Goal: Task Accomplishment & Management: Manage account settings

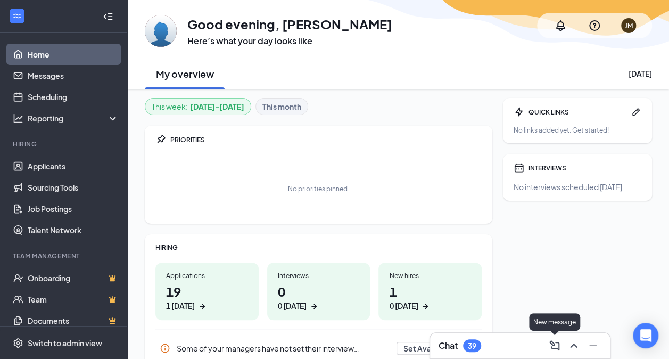
click at [554, 343] on icon "ComposeMessage" at bounding box center [555, 345] width 10 height 10
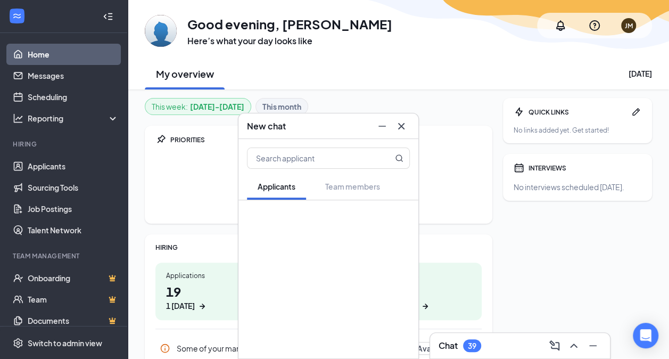
click at [479, 344] on div "39" at bounding box center [472, 345] width 18 height 13
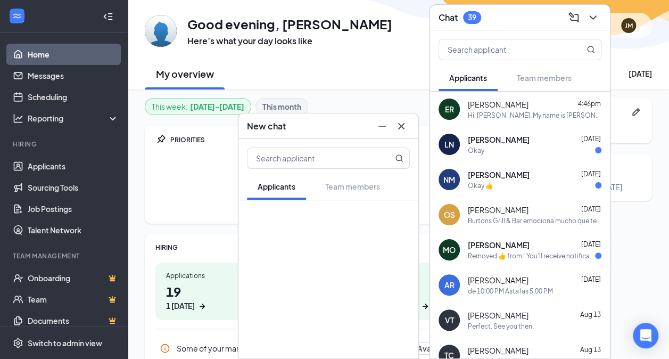
click at [514, 101] on span "[PERSON_NAME]" at bounding box center [498, 104] width 61 height 11
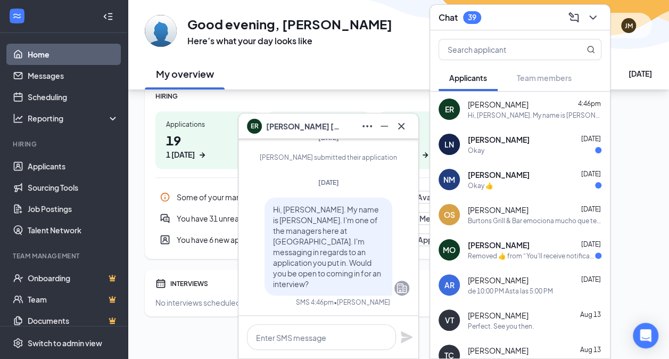
scroll to position [1, 0]
click at [479, 220] on div "Burtons Grill & Bar emociona mucho que te unas a nuestro equipo! ¿Conoces a alg…" at bounding box center [535, 220] width 134 height 9
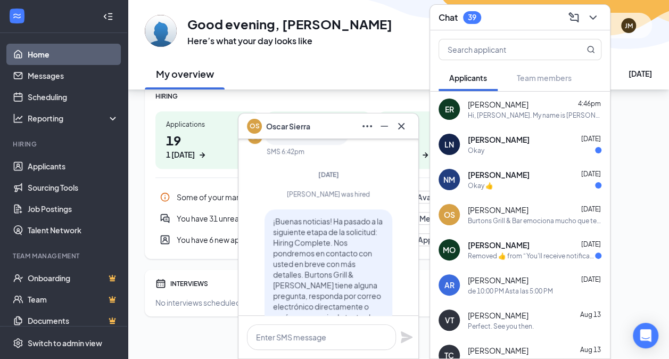
scroll to position [0, 0]
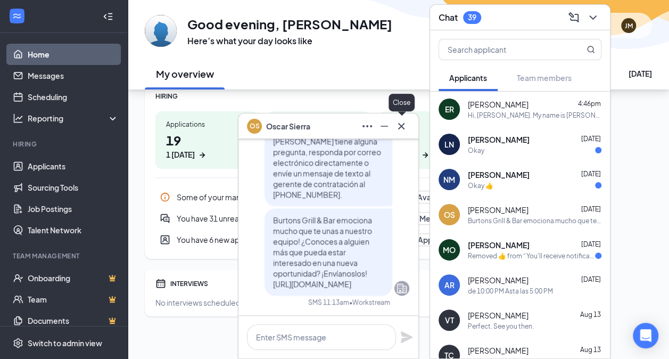
click at [404, 128] on icon "Cross" at bounding box center [401, 126] width 13 height 13
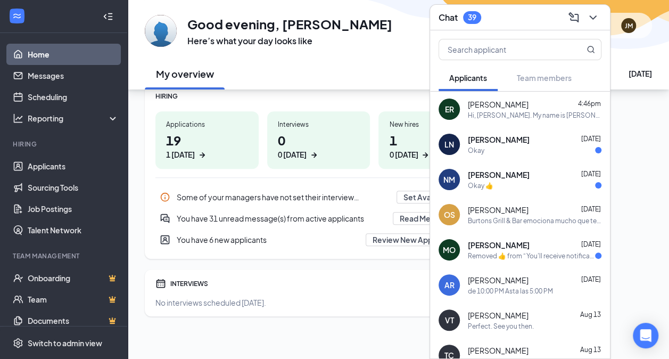
click at [366, 99] on div "HIRING" at bounding box center [319, 96] width 326 height 9
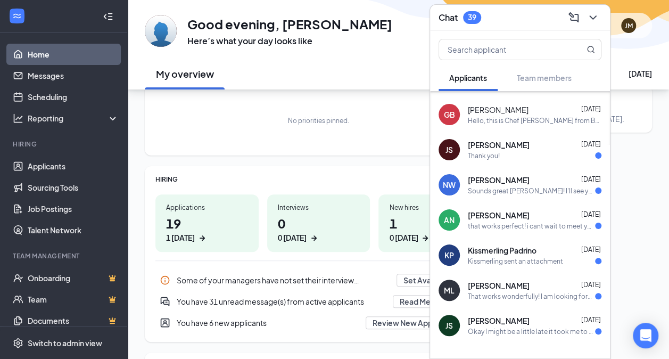
scroll to position [1872, 0]
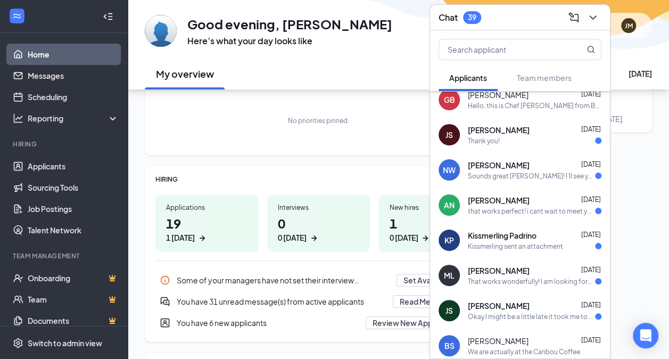
click at [324, 173] on div "HIRING Applications 19 1 [DATE] Interviews 0 0 [DATE] New hires 1 0 [DATE] Some…" at bounding box center [319, 254] width 348 height 176
click at [596, 15] on icon "ChevronDown" at bounding box center [593, 17] width 13 height 13
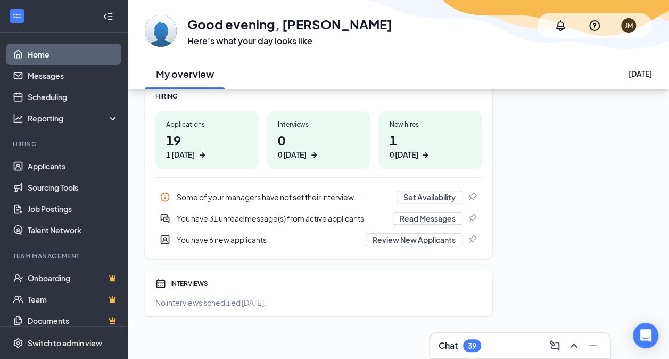
scroll to position [0, 0]
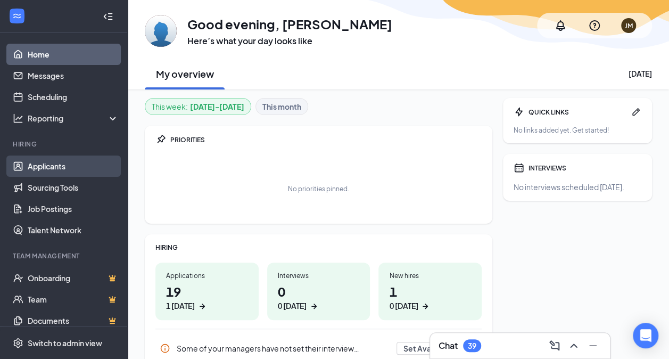
click at [56, 164] on link "Applicants" at bounding box center [73, 166] width 91 height 21
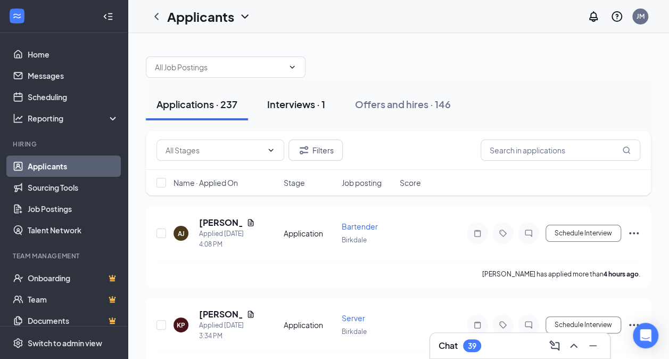
click at [304, 105] on div "Interviews · 1" at bounding box center [296, 103] width 58 height 13
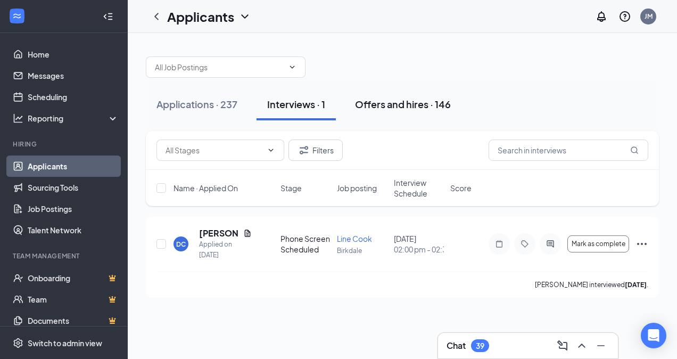
click at [397, 106] on div "Offers and hires · 146" at bounding box center [403, 103] width 96 height 13
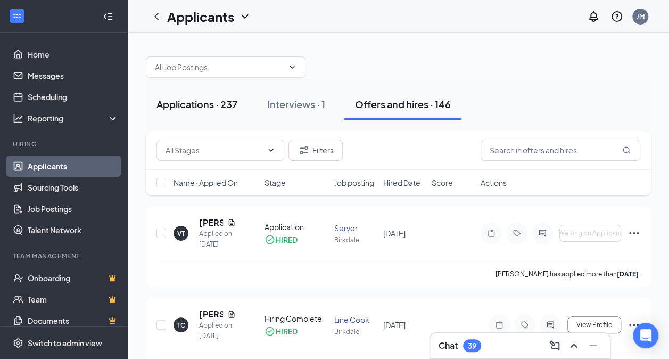
click at [201, 102] on div "Applications · 237" at bounding box center [197, 103] width 81 height 13
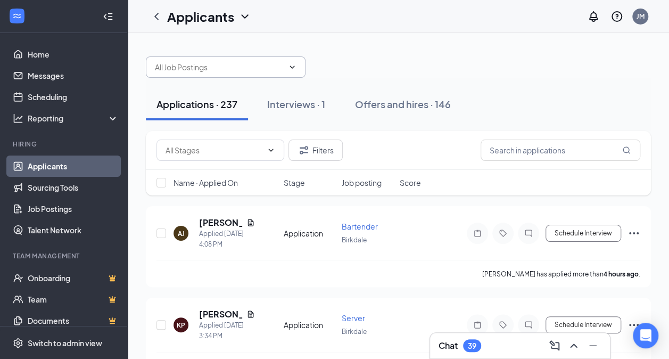
click at [292, 68] on icon "ChevronDown" at bounding box center [292, 67] width 9 height 9
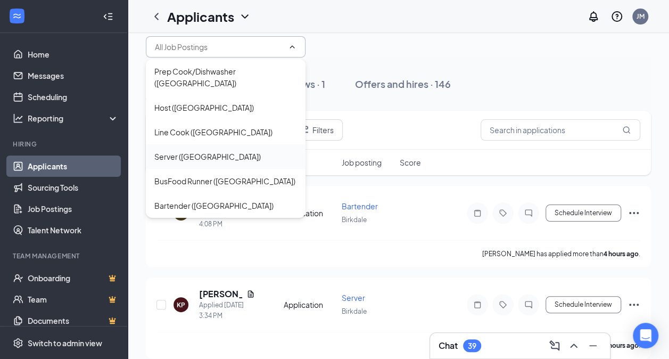
scroll to position [21, 0]
click at [255, 175] on div "BusFood Runner ([GEOGRAPHIC_DATA])" at bounding box center [225, 181] width 143 height 12
type input "BusFood Runner ([GEOGRAPHIC_DATA])"
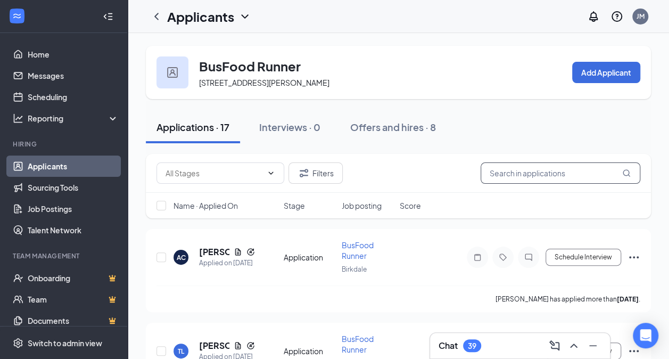
click at [526, 184] on input "text" at bounding box center [561, 172] width 160 height 21
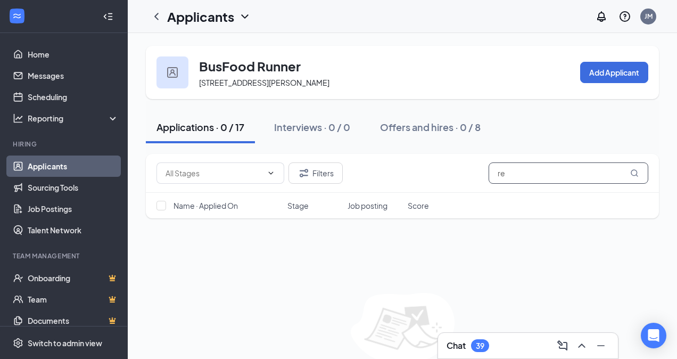
type input "r"
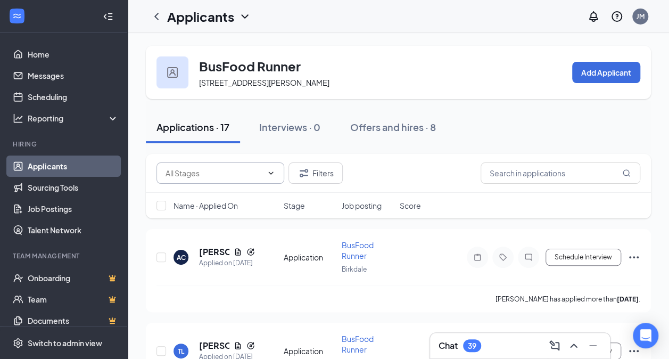
click at [273, 177] on icon "ChevronDown" at bounding box center [271, 173] width 9 height 9
click at [61, 165] on link "Applicants" at bounding box center [73, 166] width 91 height 21
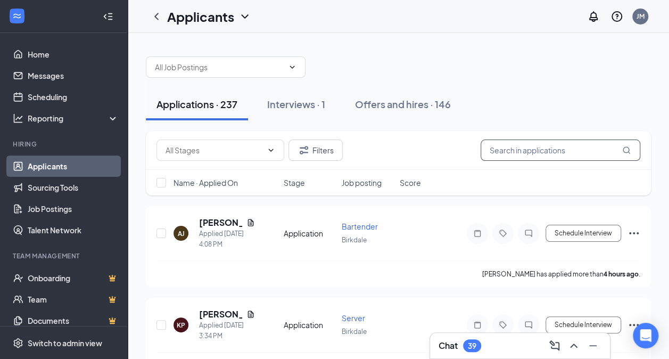
click at [509, 149] on input "text" at bounding box center [561, 150] width 160 height 21
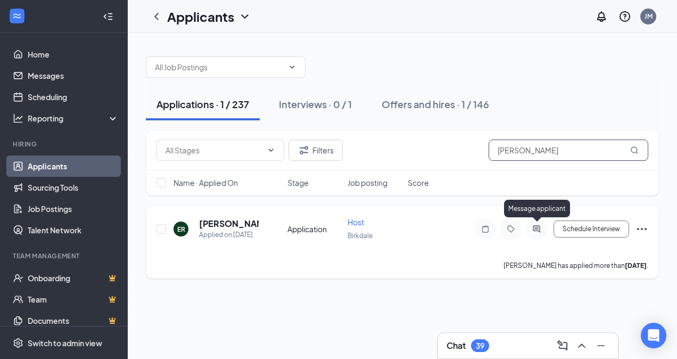
type input "[PERSON_NAME]"
click at [539, 228] on icon "ActiveChat" at bounding box center [536, 229] width 13 height 9
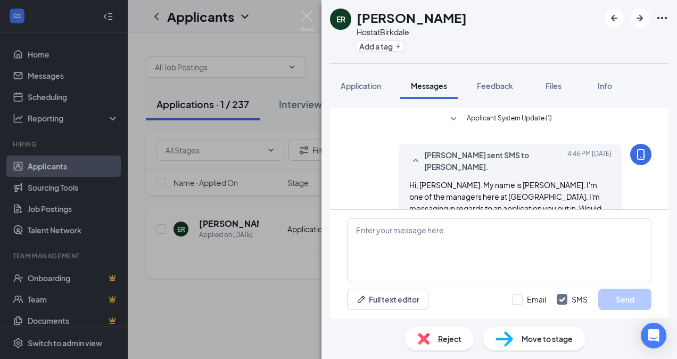
scroll to position [32, 0]
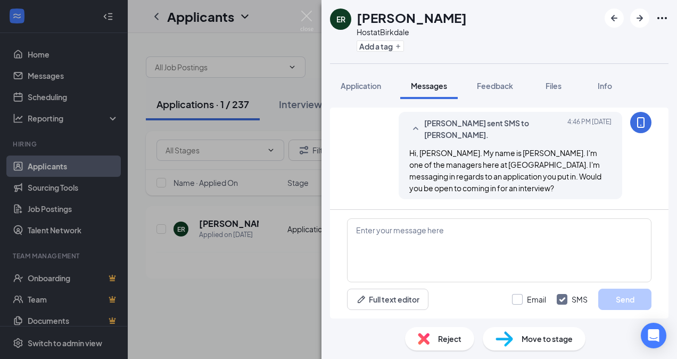
click at [520, 299] on input "Email" at bounding box center [529, 299] width 34 height 11
checkbox input "true"
click at [361, 85] on span "Application" at bounding box center [361, 86] width 40 height 10
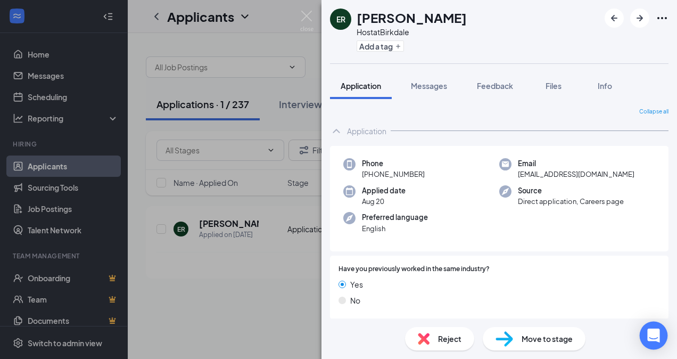
click at [649, 334] on icon "Open Intercom Messenger" at bounding box center [654, 336] width 14 height 14
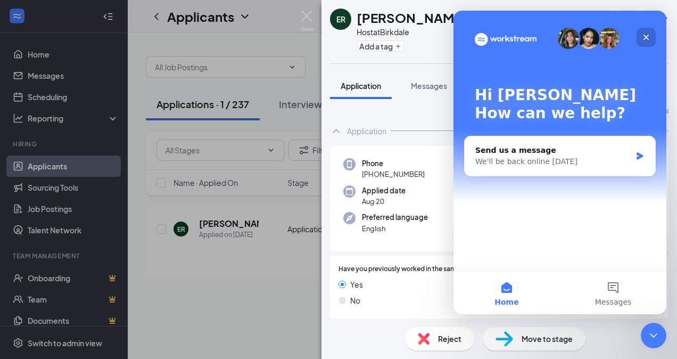
click at [644, 40] on icon "Close" at bounding box center [646, 37] width 9 height 9
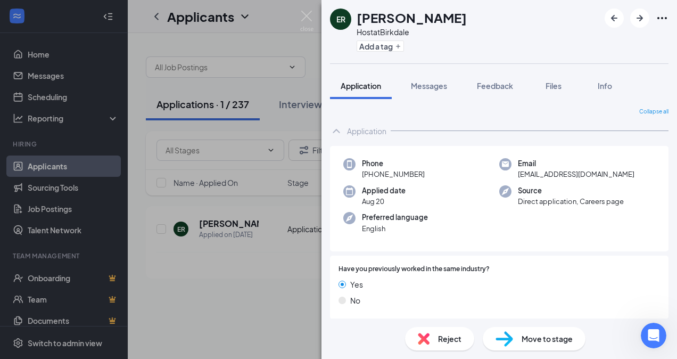
click at [265, 264] on div "[PERSON_NAME] [PERSON_NAME] Host at [GEOGRAPHIC_DATA] Add a tag Application Mes…" at bounding box center [338, 179] width 677 height 359
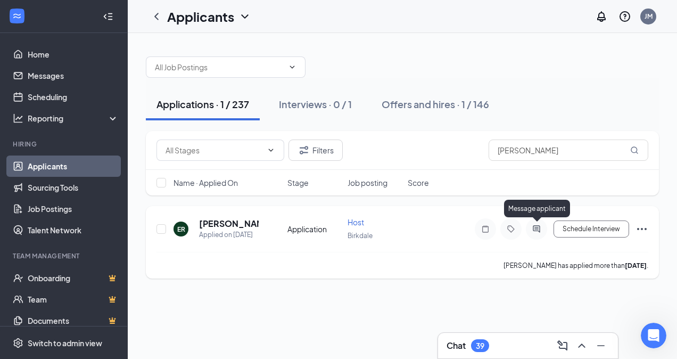
click at [539, 227] on icon "ActiveChat" at bounding box center [536, 228] width 7 height 7
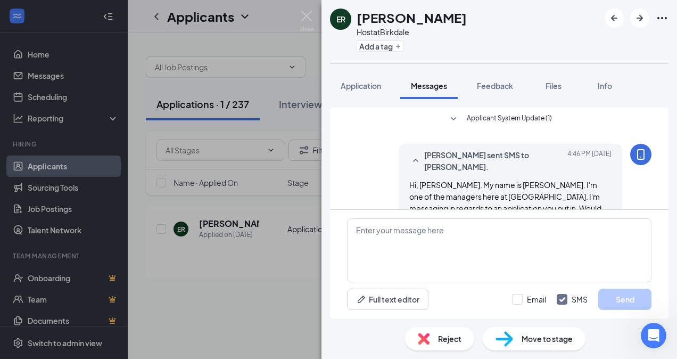
scroll to position [32, 0]
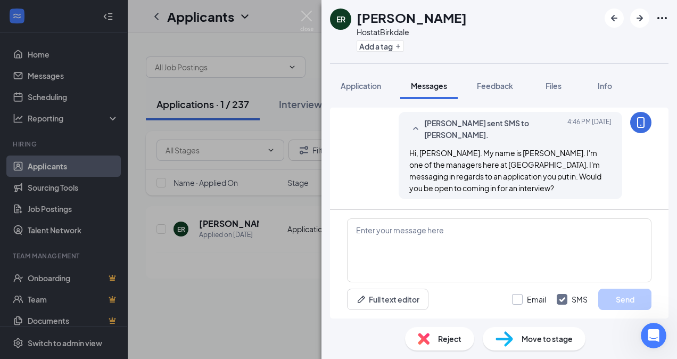
click at [519, 299] on input "Email" at bounding box center [529, 299] width 34 height 11
checkbox input "true"
click at [374, 305] on button "Full text editor" at bounding box center [387, 299] width 81 height 21
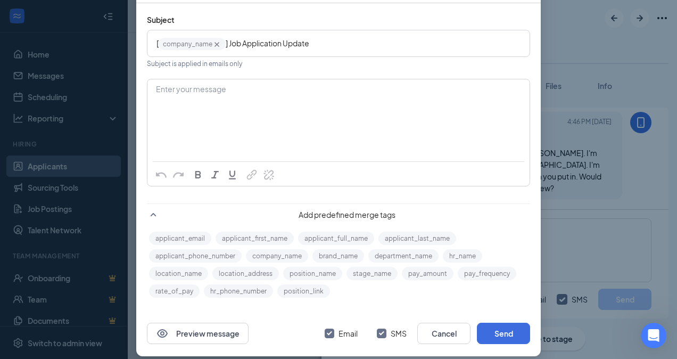
scroll to position [93, 0]
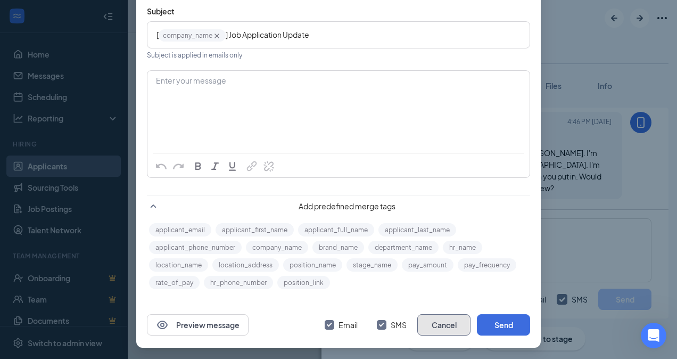
click at [437, 323] on button "Cancel" at bounding box center [444, 324] width 53 height 21
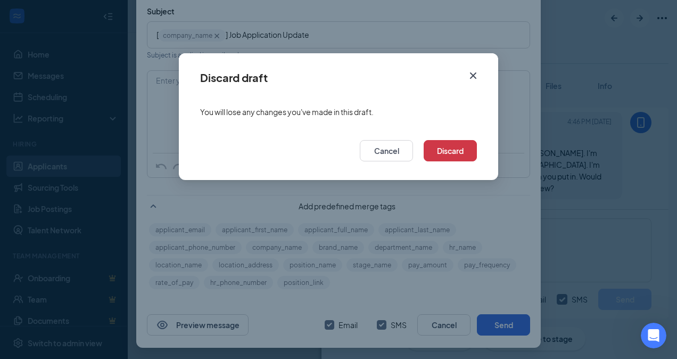
drag, startPoint x: 437, startPoint y: 323, endPoint x: 410, endPoint y: 178, distance: 147.5
click at [430, 286] on div "Discard draft You will lose any changes you've made in this draft. Cancel Disca…" at bounding box center [338, 179] width 677 height 359
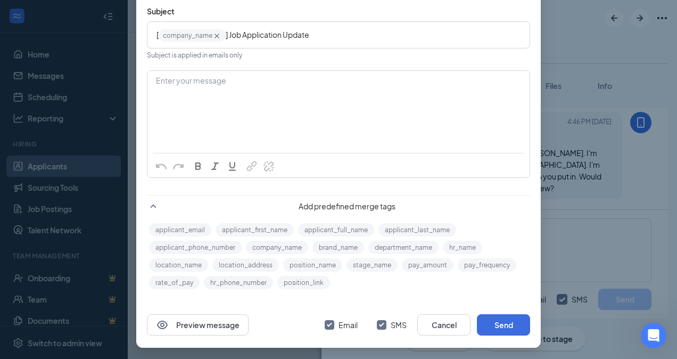
scroll to position [0, 0]
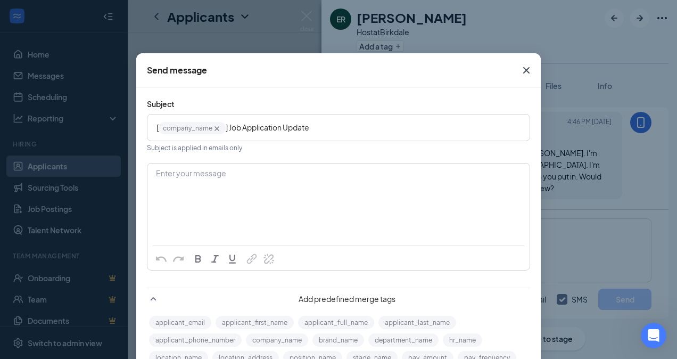
click at [525, 67] on icon "Cross" at bounding box center [527, 70] width 6 height 6
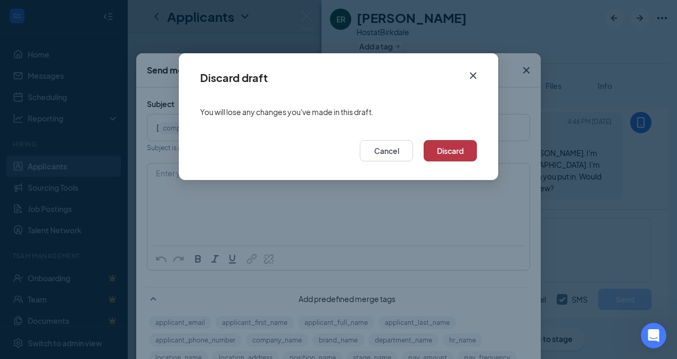
click at [446, 153] on button "Discard" at bounding box center [450, 150] width 53 height 21
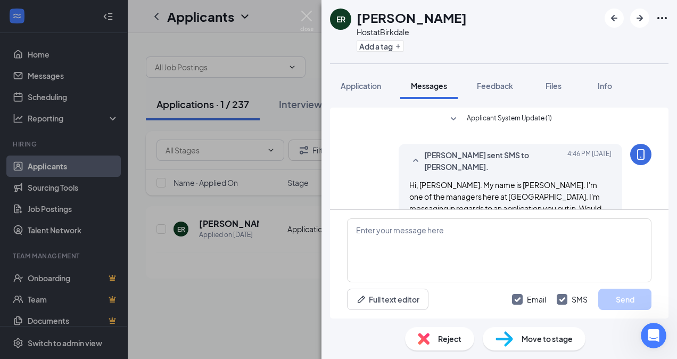
scroll to position [32, 0]
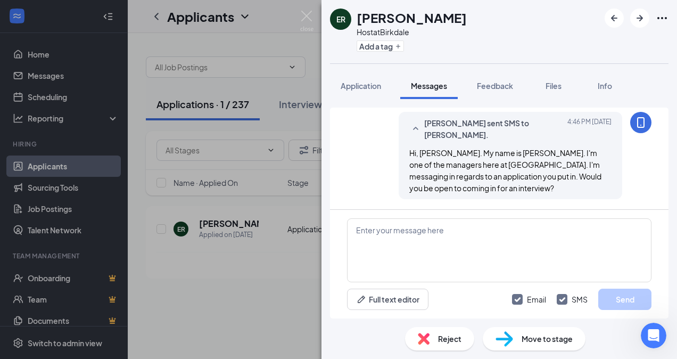
click at [247, 268] on div "[PERSON_NAME] [PERSON_NAME] Host at [GEOGRAPHIC_DATA] Add a tag Application Mes…" at bounding box center [338, 179] width 677 height 359
